Goal: Task Accomplishment & Management: Manage account settings

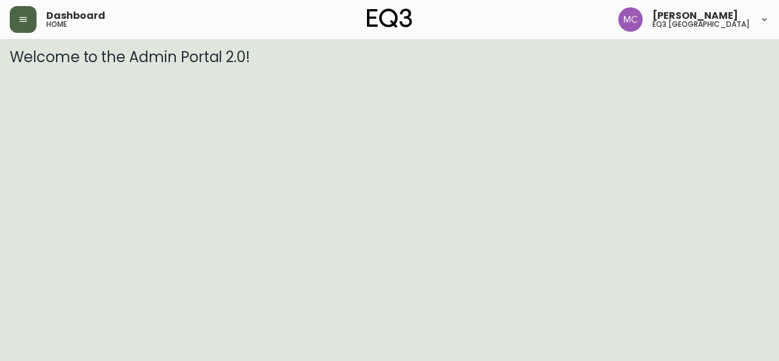
click at [18, 24] on button "button" at bounding box center [23, 19] width 27 height 27
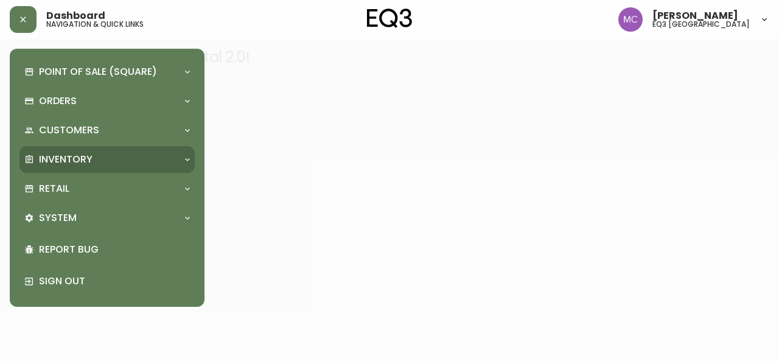
click at [40, 164] on p "Inventory" at bounding box center [66, 159] width 54 height 13
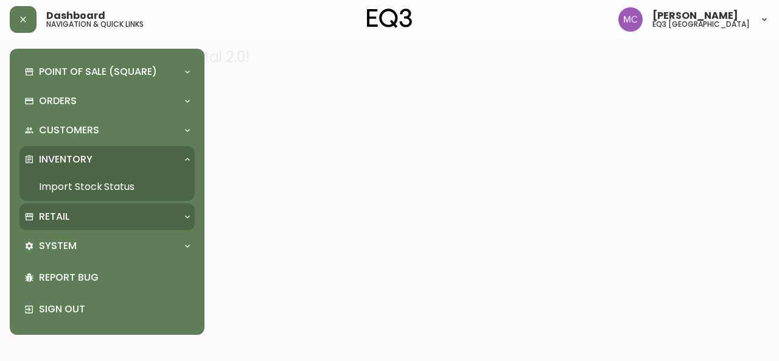
click at [52, 209] on div "Retail" at bounding box center [106, 216] width 175 height 27
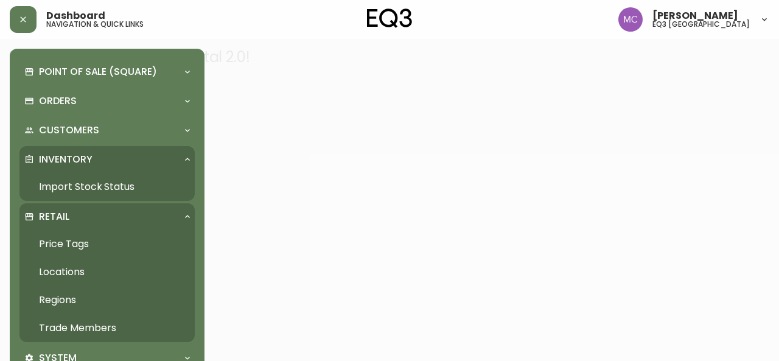
click at [96, 321] on link "Trade Members" at bounding box center [106, 328] width 175 height 28
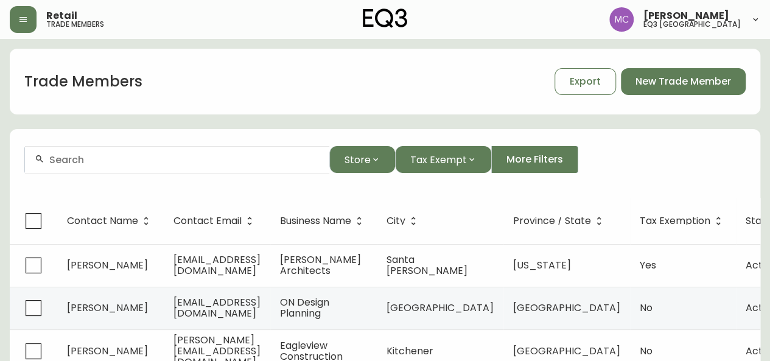
click at [98, 158] on input "text" at bounding box center [184, 160] width 270 height 12
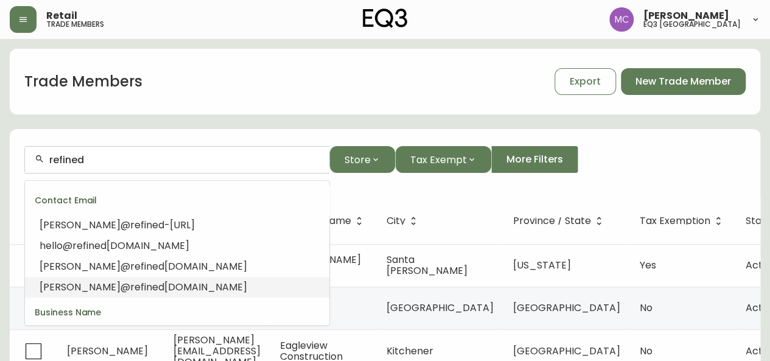
click at [66, 288] on span "[PERSON_NAME]@" at bounding box center [85, 287] width 91 height 14
type input "[PERSON_NAME][EMAIL_ADDRESS][DOMAIN_NAME]"
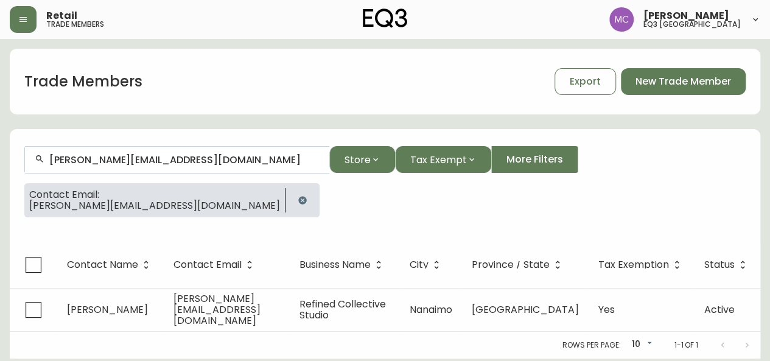
scroll to position [5, 0]
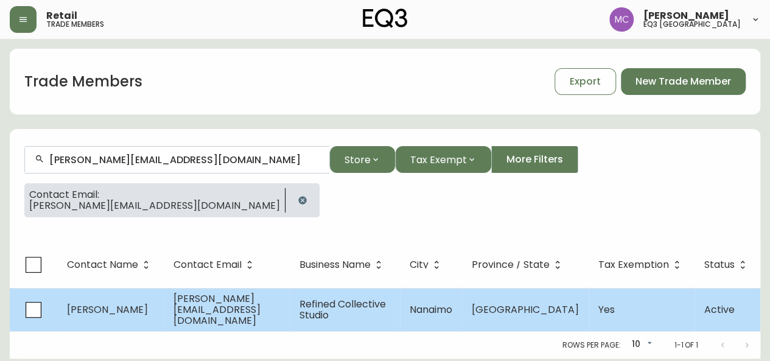
click at [375, 308] on span "Refined Collective Studio" at bounding box center [342, 309] width 86 height 25
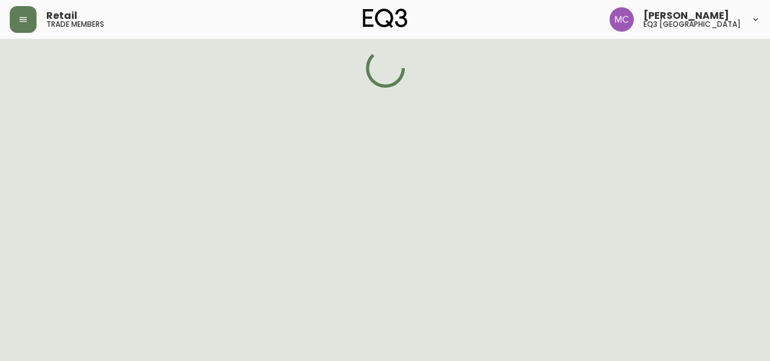
select select "BC"
select select "CA"
select select "CA_EN"
select select "Advertisement"
select select "Interior Designer"
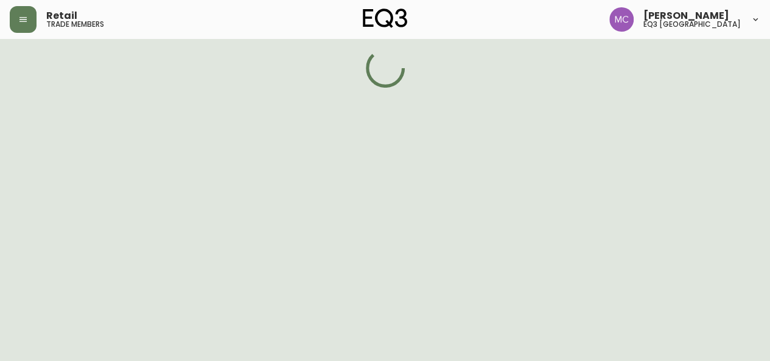
select select "true"
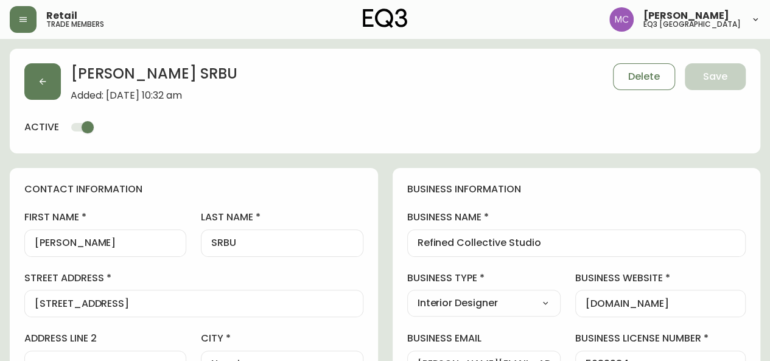
type input "EQ3 [GEOGRAPHIC_DATA]"
select select "cjw10z96p001r6gs00juufhhe"
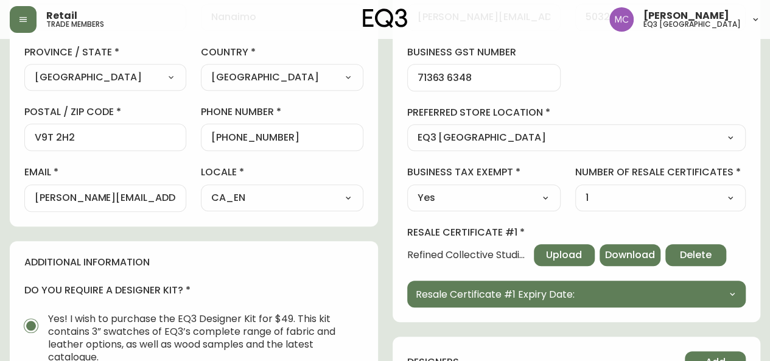
scroll to position [346, 0]
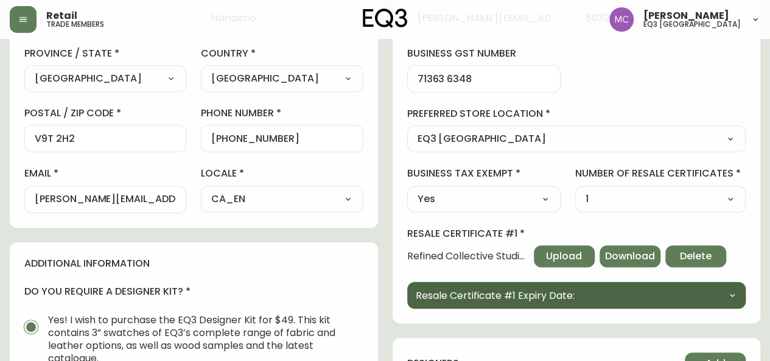
click at [548, 295] on span "Resale Certificate #1 Expiry Date:" at bounding box center [495, 295] width 159 height 15
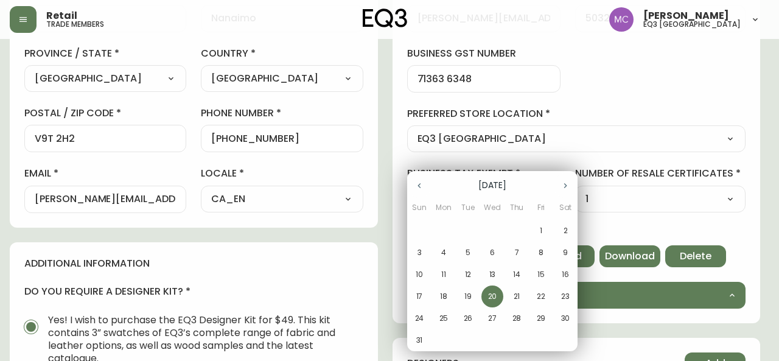
drag, startPoint x: 548, startPoint y: 295, endPoint x: 618, endPoint y: 296, distance: 70.6
click at [618, 296] on div at bounding box center [389, 180] width 779 height 361
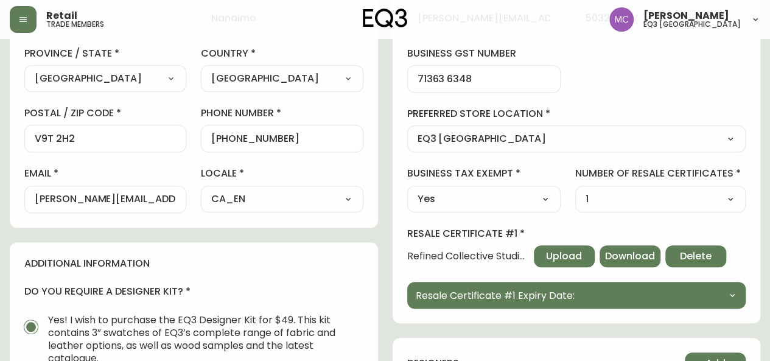
click at [452, 262] on div "Resale Certificate # 1 Refined Collective Studio - PST registration confirmatio…" at bounding box center [576, 247] width 339 height 40
click at [624, 256] on span "Download" at bounding box center [630, 256] width 50 height 13
click at [0, 75] on main "[PERSON_NAME] Added: [DATE] 10:32 am Delete Save active contact information fir…" at bounding box center [385, 162] width 770 height 938
